Goal: Information Seeking & Learning: Learn about a topic

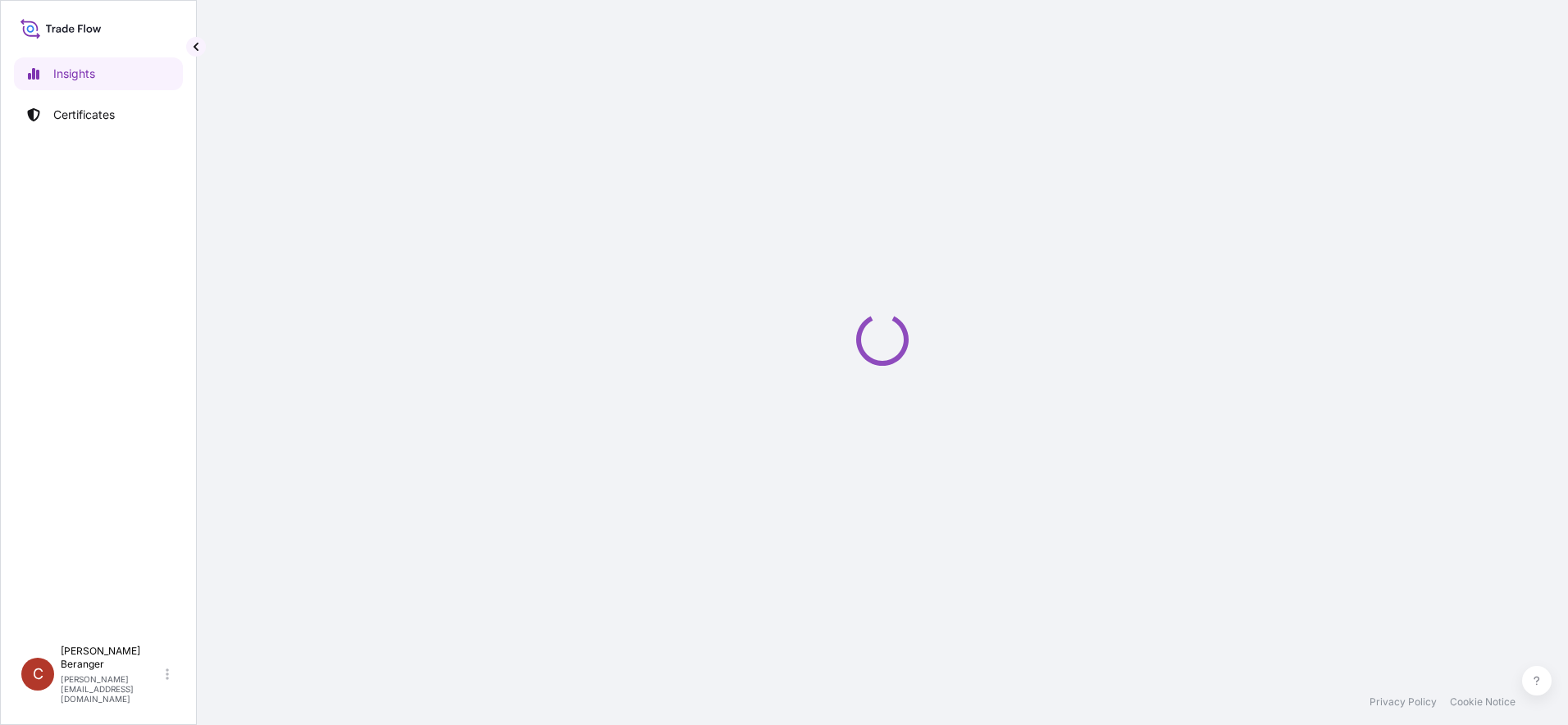
select select "2025"
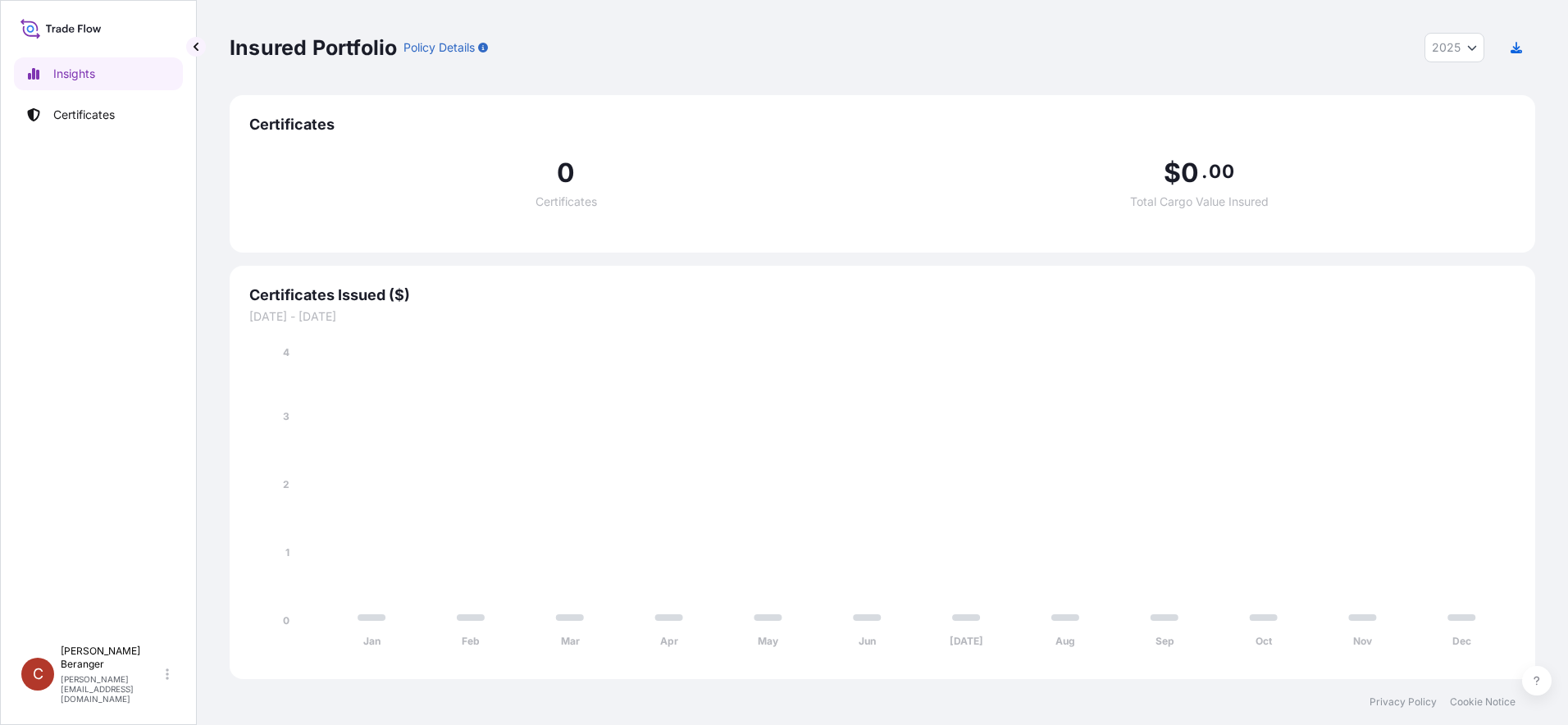
click at [1474, 43] on icon "Year Selector" at bounding box center [1471, 47] width 10 height 10
click at [148, 688] on div "[PERSON_NAME] [PERSON_NAME][EMAIL_ADDRESS][DOMAIN_NAME]" at bounding box center [118, 674] width 115 height 59
